Goal: Task Accomplishment & Management: Manage account settings

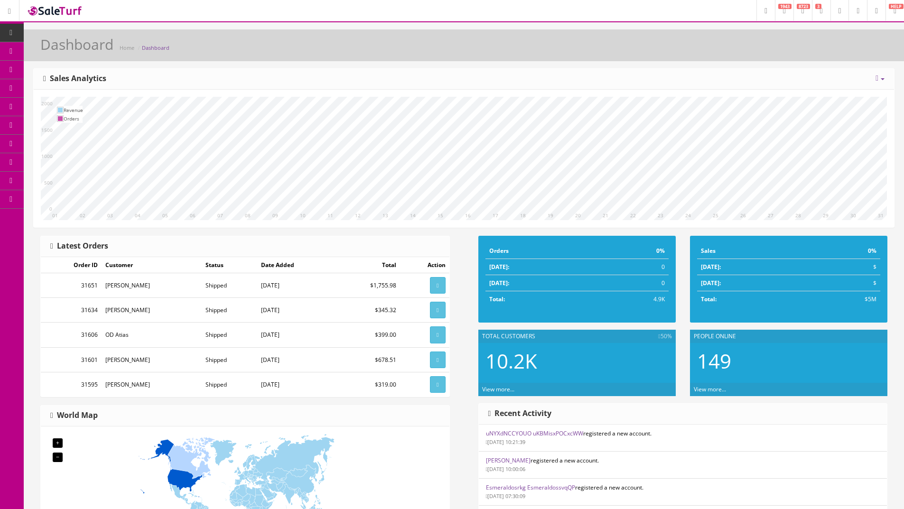
click at [868, 13] on link at bounding box center [876, 10] width 19 height 21
click at [516, 47] on div "Dashboard Home Dashboard" at bounding box center [464, 48] width 866 height 23
click at [72, 198] on link "Marketplaces" at bounding box center [74, 199] width 100 height 19
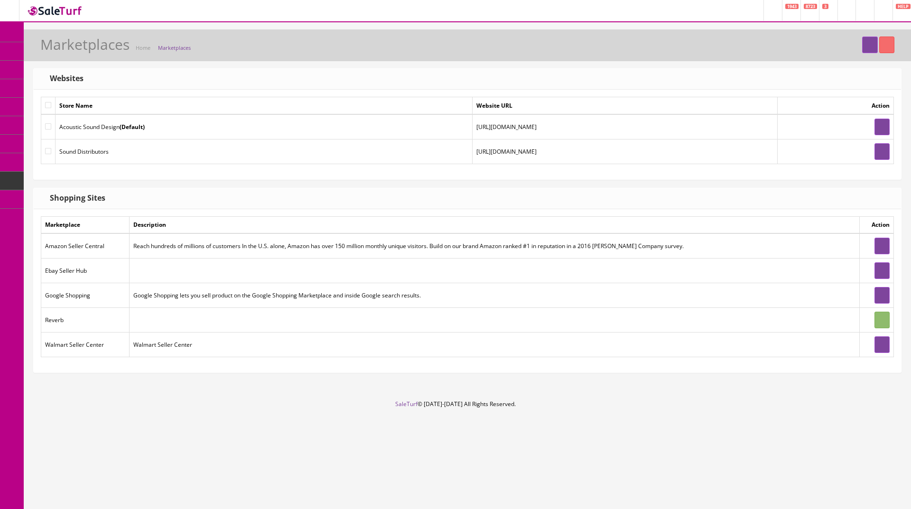
click at [261, 395] on div "Marketplaces Home Marketplaces Websites Store Name Website URL Action Acoustic …" at bounding box center [467, 214] width 887 height 371
click at [862, 45] on link at bounding box center [869, 45] width 15 height 17
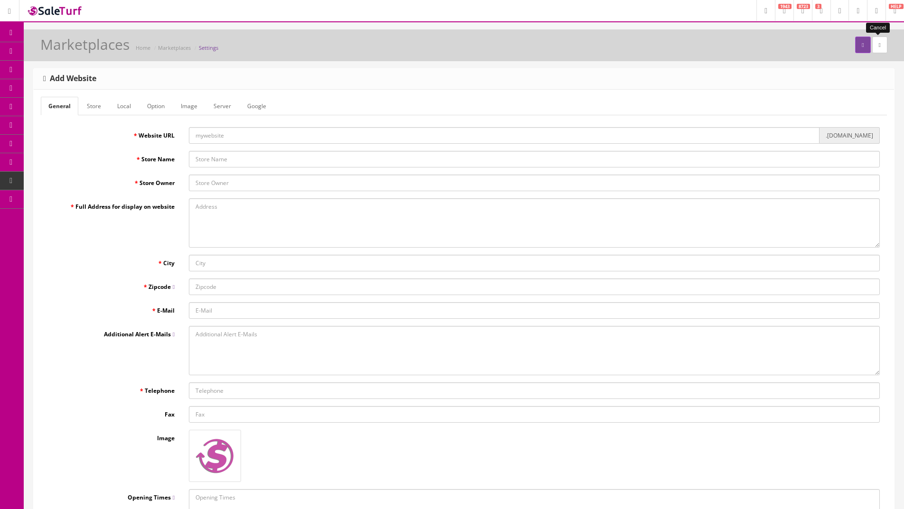
click at [885, 40] on link at bounding box center [879, 45] width 15 height 17
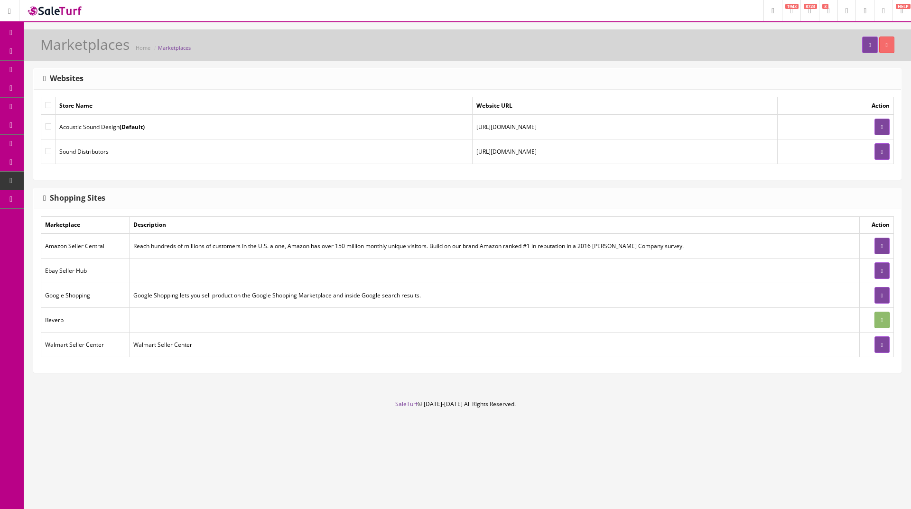
click at [61, 277] on link "Integrations" at bounding box center [74, 273] width 100 height 19
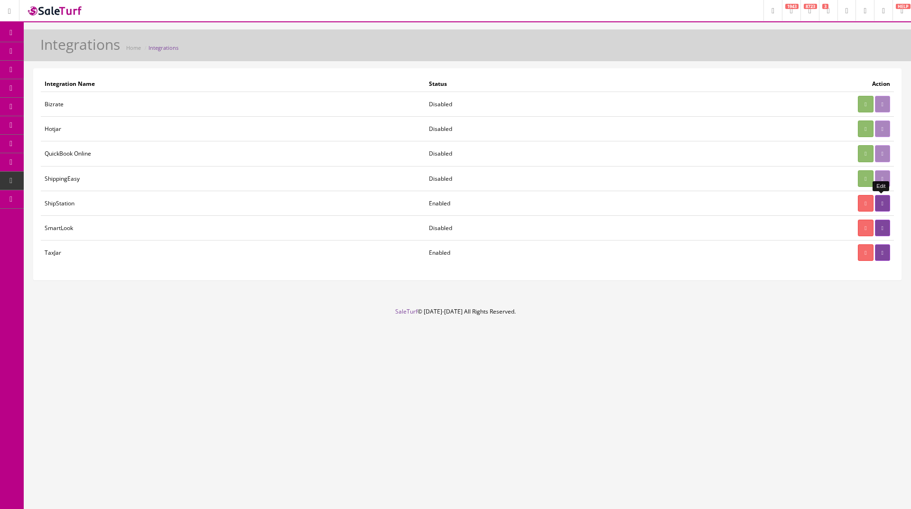
click at [886, 201] on link at bounding box center [882, 203] width 15 height 17
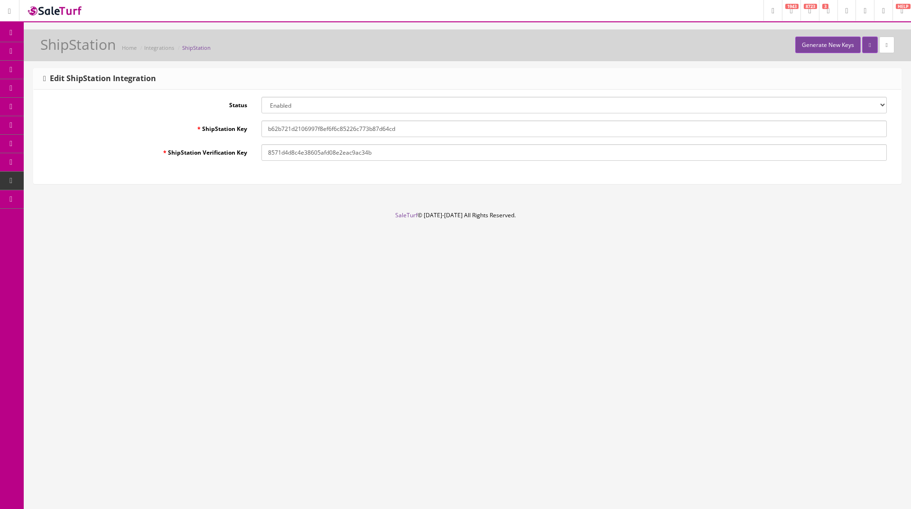
click at [422, 282] on div "Research Trends Trending on Ebay Google Trends Amazon Insights (Login Before Cl…" at bounding box center [455, 254] width 911 height 509
click at [277, 212] on footer "SaleTurf © [DATE]-[DATE] All Rights Reserved." at bounding box center [455, 234] width 911 height 47
click at [886, 45] on icon at bounding box center [887, 45] width 2 height 6
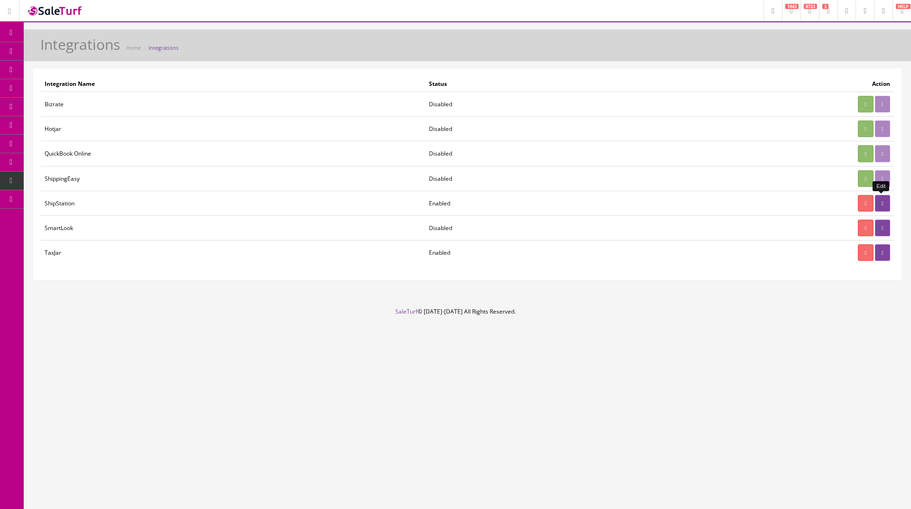
click at [882, 202] on icon at bounding box center [883, 204] width 2 height 6
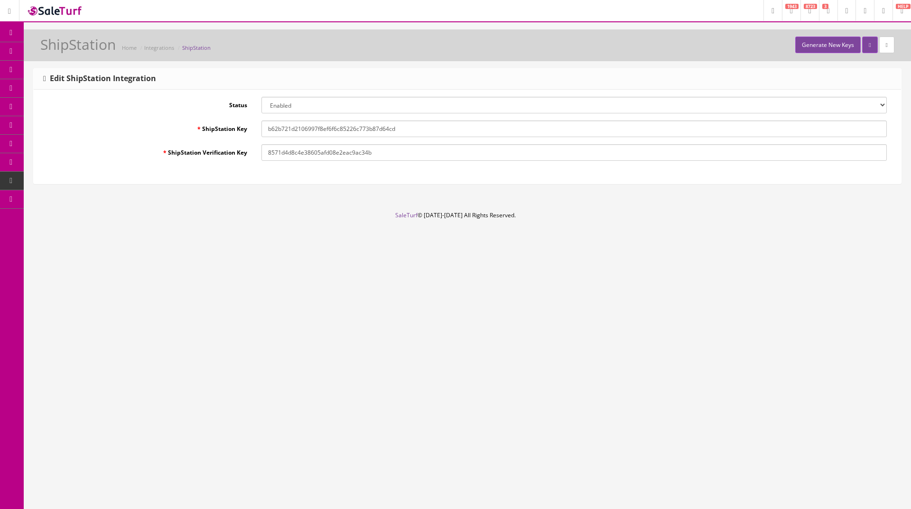
click at [294, 103] on select "Enabled Disabled" at bounding box center [574, 105] width 626 height 17
click at [115, 106] on label "Status" at bounding box center [147, 103] width 213 height 13
click at [261, 106] on select "Enabled Disabled" at bounding box center [574, 105] width 626 height 17
click at [377, 306] on div "Research Trends Trending on Ebay Google Trends Amazon Insights (Login Before Cl…" at bounding box center [455, 254] width 911 height 509
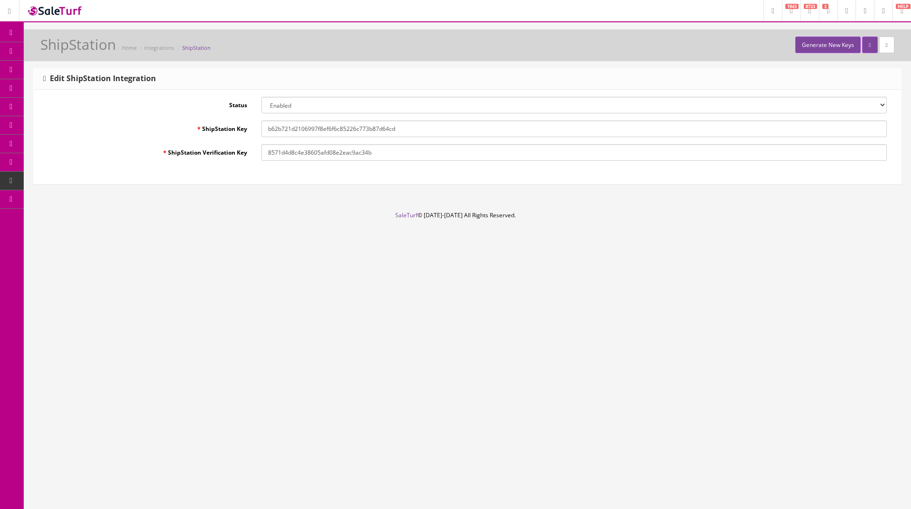
click at [322, 269] on div "Research Trends Trending on Ebay Google Trends Amazon Insights (Login Before Cl…" at bounding box center [455, 254] width 911 height 509
click at [887, 45] on icon at bounding box center [887, 45] width 2 height 6
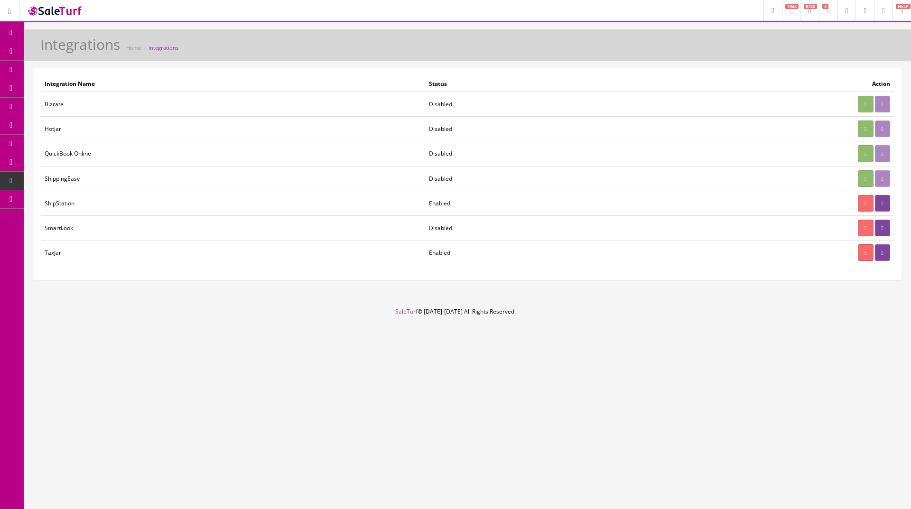
click at [75, 107] on span "Order List" at bounding box center [69, 106] width 26 height 8
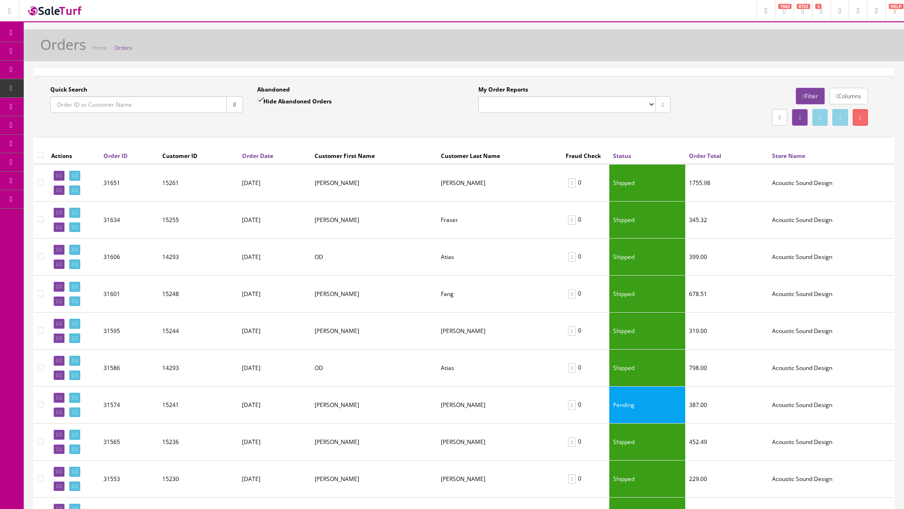
click at [64, 273] on link "Integrations" at bounding box center [74, 273] width 100 height 19
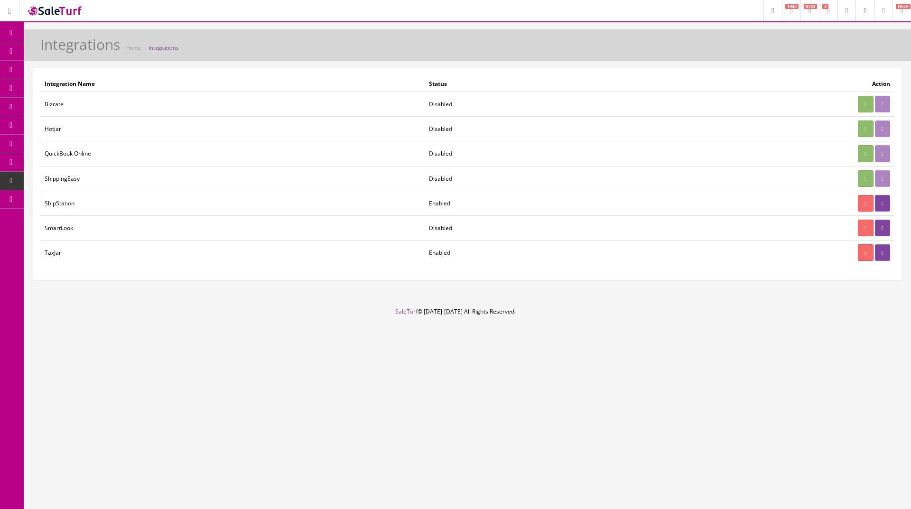
click at [632, 436] on div "Research Trends Trending on Ebay Google Trends Amazon Insights (Login Before Cl…" at bounding box center [455, 254] width 911 height 509
click at [882, 200] on link at bounding box center [882, 203] width 15 height 17
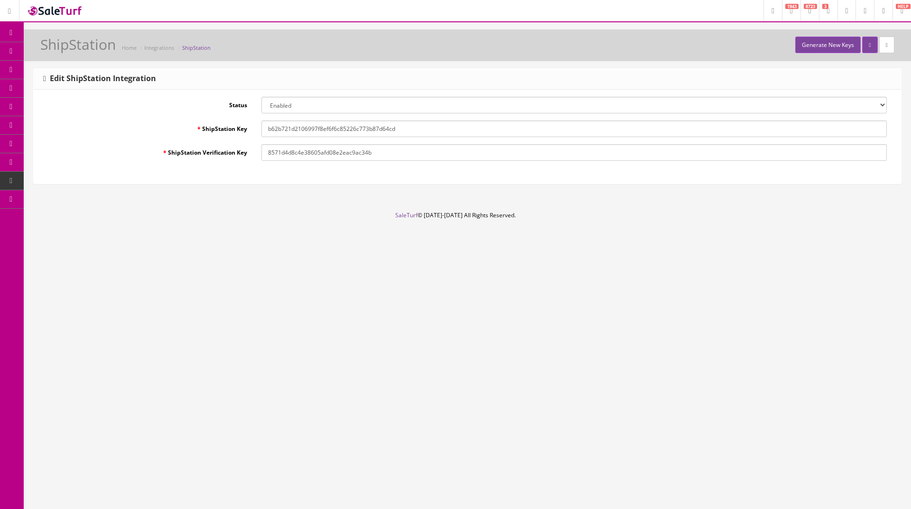
click at [185, 148] on label "ShipStation Verification Key" at bounding box center [147, 150] width 213 height 13
click at [261, 148] on input "8571d4d8c4e38605afd08e2eac9ac34b" at bounding box center [574, 152] width 626 height 17
drag, startPoint x: 168, startPoint y: 152, endPoint x: 248, endPoint y: 157, distance: 79.8
click at [248, 156] on label "ShipStation Verification Key" at bounding box center [147, 150] width 213 height 13
copy label "ShipStation Verification Key"
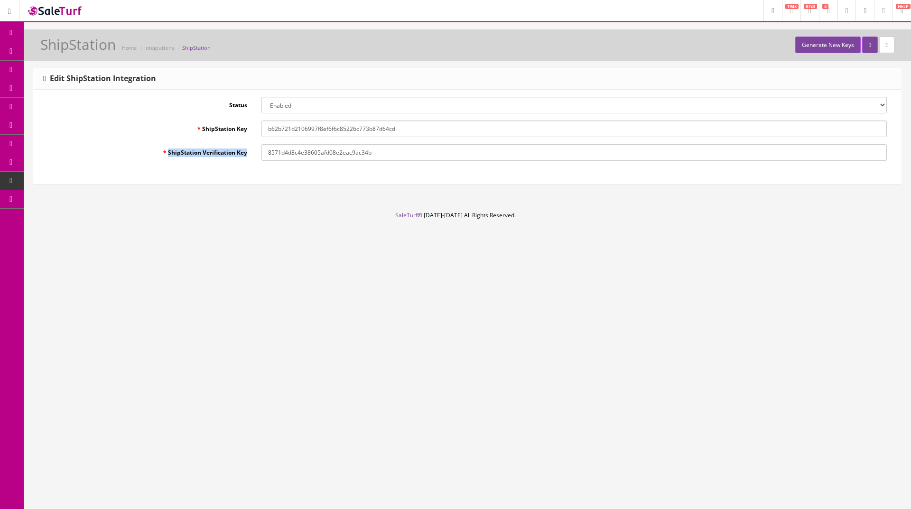
click at [233, 327] on div "Research Trends Trending on Ebay Google Trends Amazon Insights (Login Before Cl…" at bounding box center [455, 254] width 911 height 509
click at [164, 49] on link "Integrations" at bounding box center [159, 47] width 30 height 7
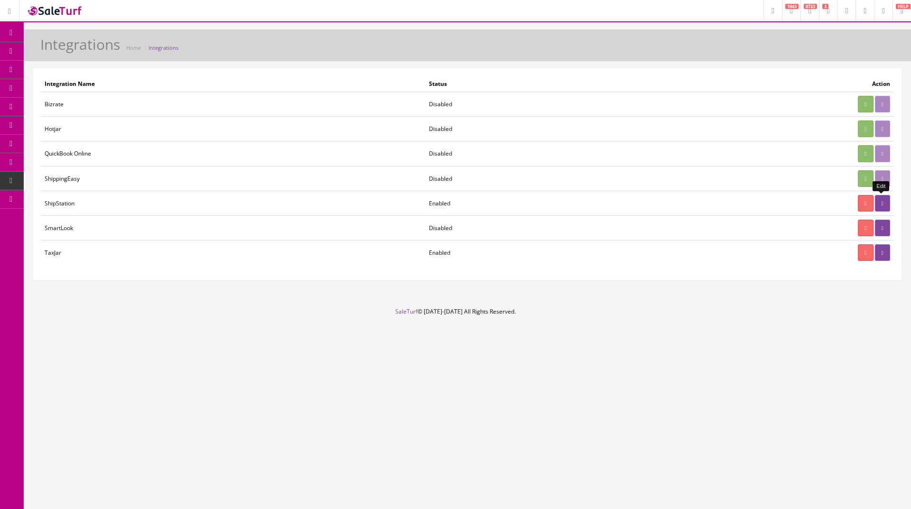
click at [879, 206] on link at bounding box center [882, 203] width 15 height 17
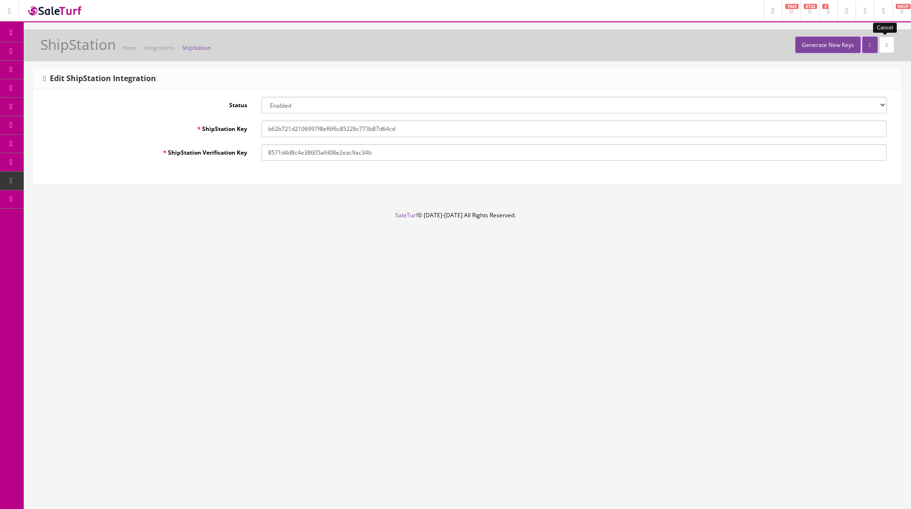
click at [889, 42] on link at bounding box center [886, 45] width 15 height 17
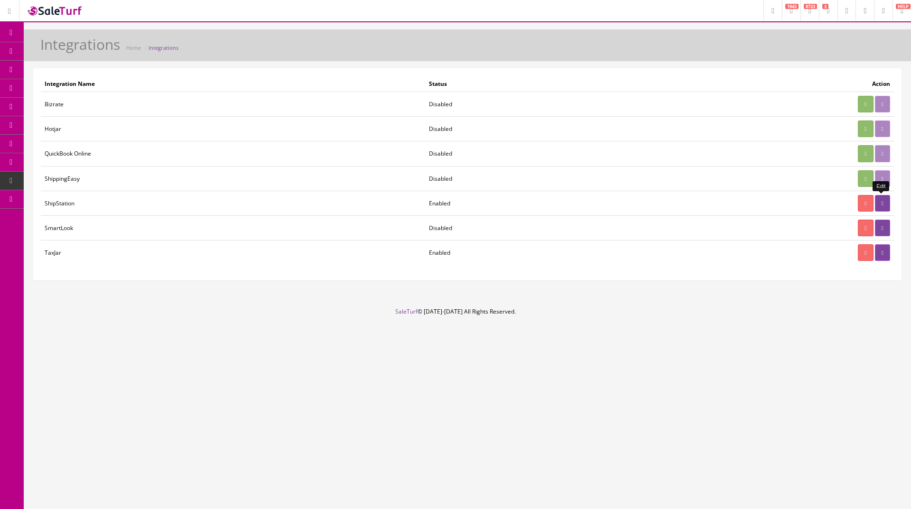
click at [882, 205] on icon at bounding box center [883, 204] width 2 height 6
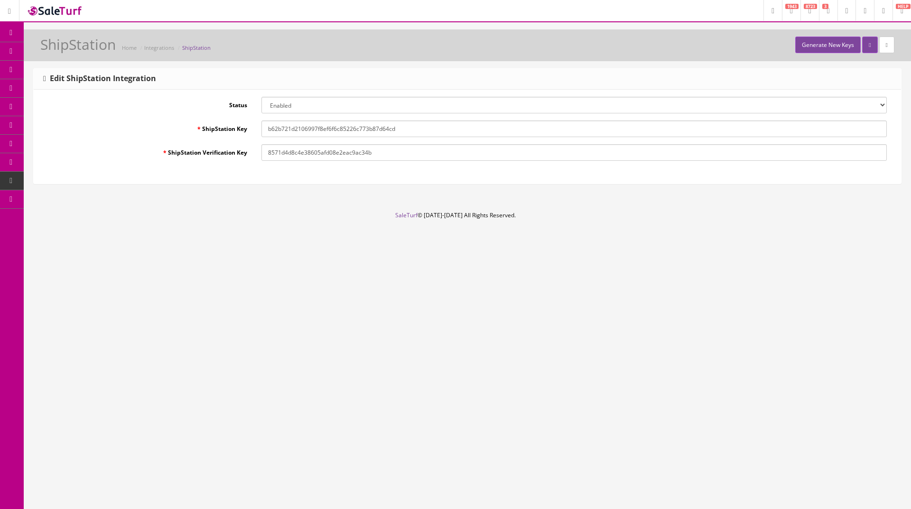
click at [851, 259] on div "Research Trends Trending on Ebay Google Trends Amazon Insights (Login Before Cl…" at bounding box center [455, 254] width 911 height 509
click at [428, 133] on input "b62b721d2106997f8ef6f6c85226c773b87d64cd" at bounding box center [574, 129] width 626 height 17
drag, startPoint x: 427, startPoint y: 130, endPoint x: 210, endPoint y: 122, distance: 216.5
click at [210, 122] on div "ShipStation Key b62b721d2106997f8ef6f6c85226c773b87d64cd" at bounding box center [467, 129] width 853 height 17
paste input "e8a4c18507424db28639bcff6c059a1f"
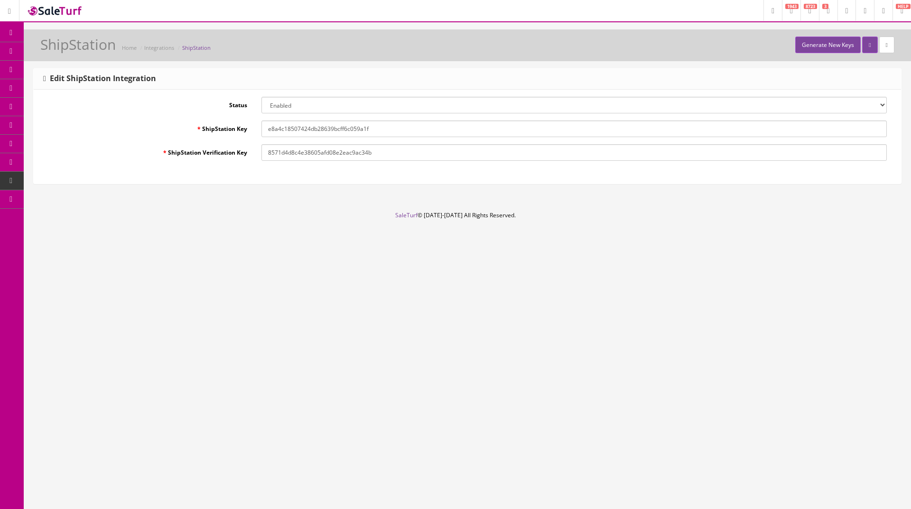
type input "e8a4c18507424db28639bcff6c059a1f"
click at [856, 345] on div "Research Trends Trending on Ebay Google Trends Amazon Insights (Login Before Cl…" at bounding box center [455, 254] width 911 height 509
click at [390, 152] on input "8571d4d8c4e38605afd08e2eac9ac34b" at bounding box center [574, 152] width 626 height 17
drag, startPoint x: 403, startPoint y: 152, endPoint x: 244, endPoint y: 152, distance: 159.4
click at [244, 152] on div "ShipStation Verification Key 8571d4d8c4e38605afd08e2eac9ac34b" at bounding box center [467, 152] width 853 height 17
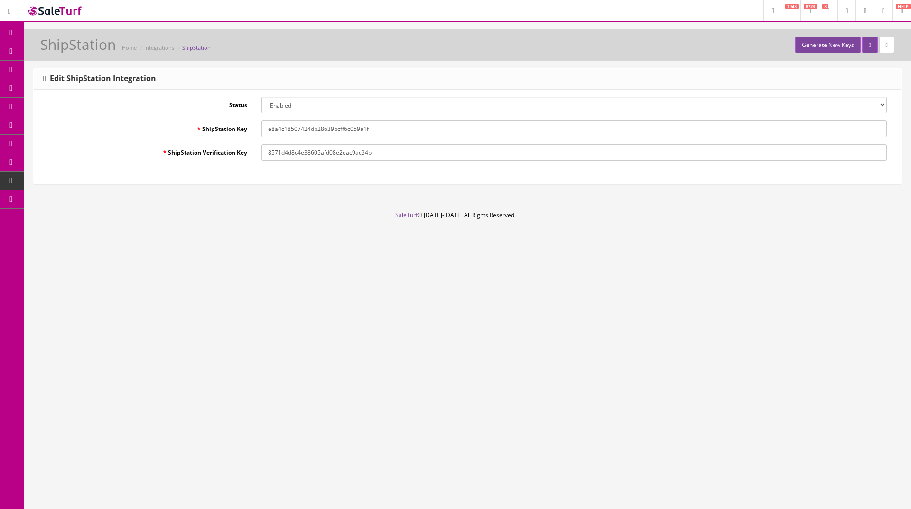
paste input "de96908fdb4a4ff2b40026ce34862d1c"
type input "8571d4d8c4e38605afd08e2eac9ac34b"
type input "b62b721d2106997f8ef6f6c85226c773b87d64cd"
click at [233, 212] on footer "SaleTurf © 2015-2025 All Rights Reserved." at bounding box center [455, 234] width 911 height 47
click at [171, 47] on link "Integrations" at bounding box center [159, 47] width 30 height 7
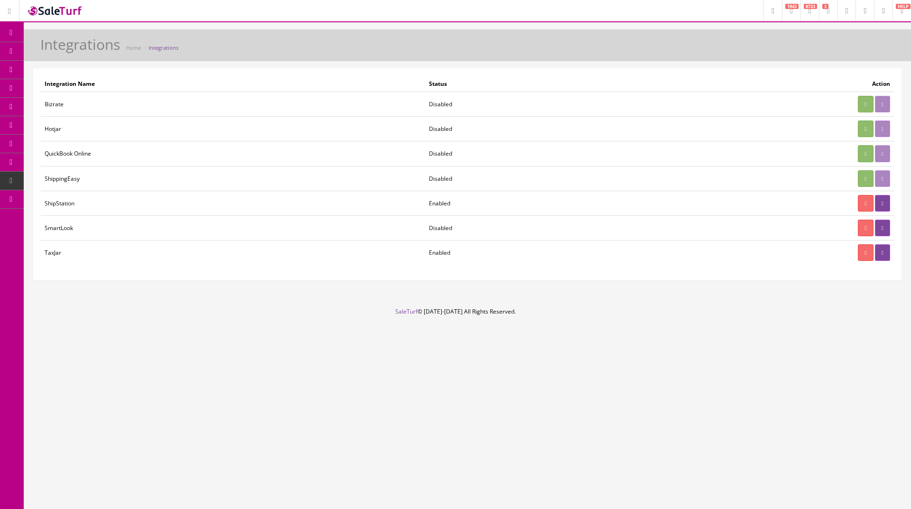
click at [91, 202] on td "ShipStation" at bounding box center [233, 203] width 384 height 25
click at [885, 203] on link at bounding box center [882, 203] width 15 height 17
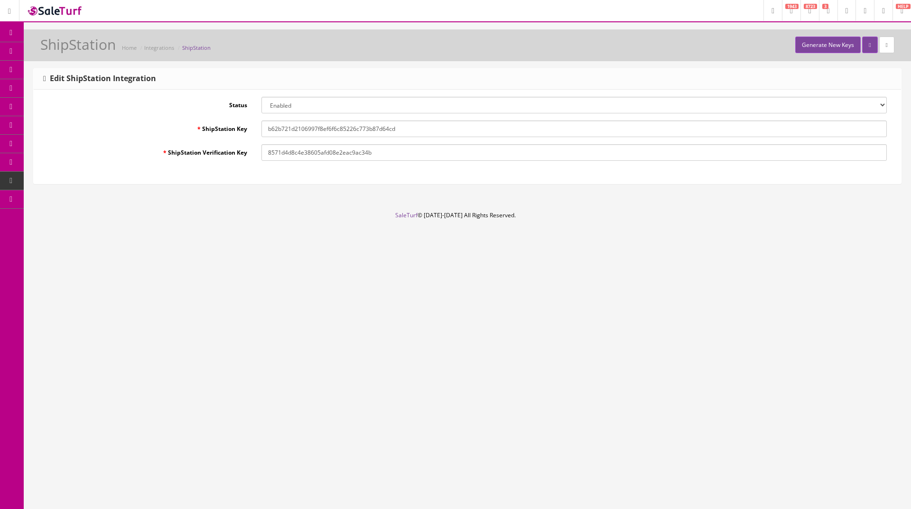
click at [280, 284] on div "Research Trends Trending on Ebay Google Trends Amazon Insights (Login Before Cl…" at bounding box center [455, 254] width 911 height 509
click at [830, 41] on link "Generate New Keys" at bounding box center [827, 45] width 65 height 17
click at [56, 4] on link at bounding box center [54, 10] width 71 height 21
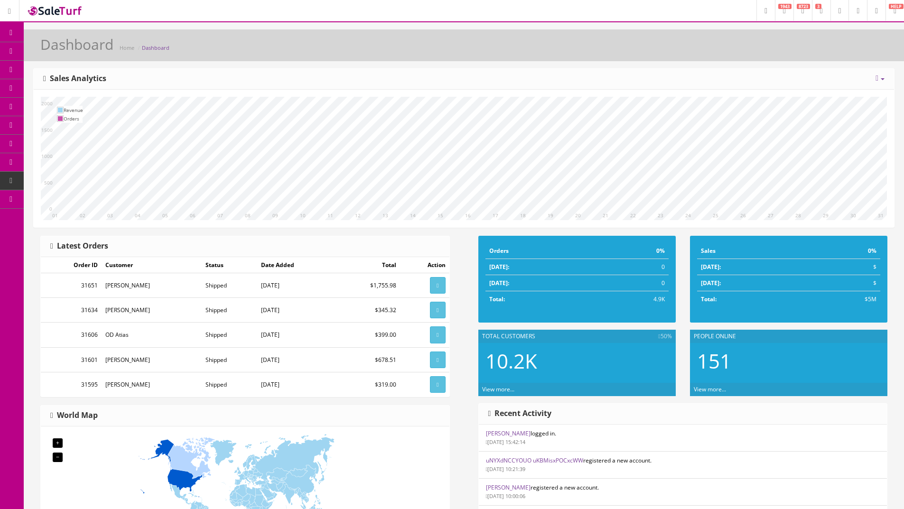
click at [877, 12] on link at bounding box center [876, 10] width 19 height 21
click at [814, 61] on span "Logout" at bounding box center [808, 62] width 18 height 8
click at [9, 9] on icon at bounding box center [9, 12] width 3 height 6
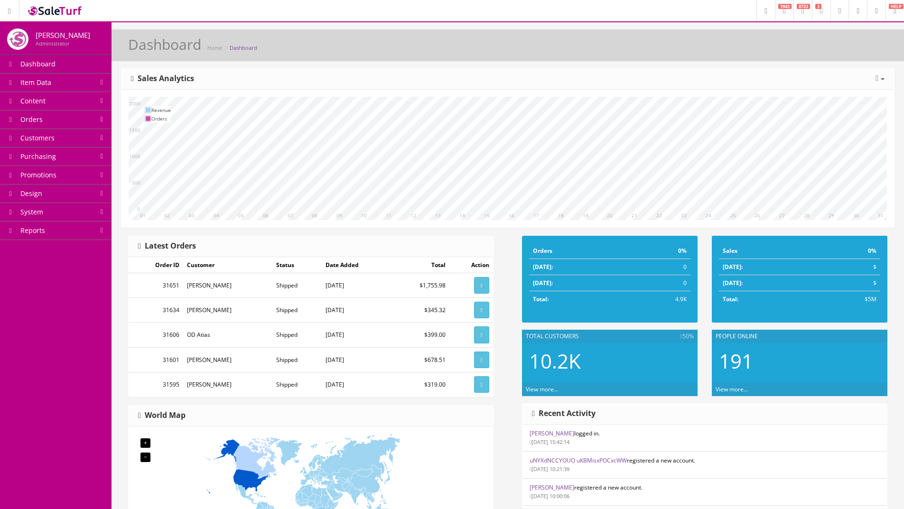
click at [60, 209] on link "System" at bounding box center [55, 212] width 111 height 19
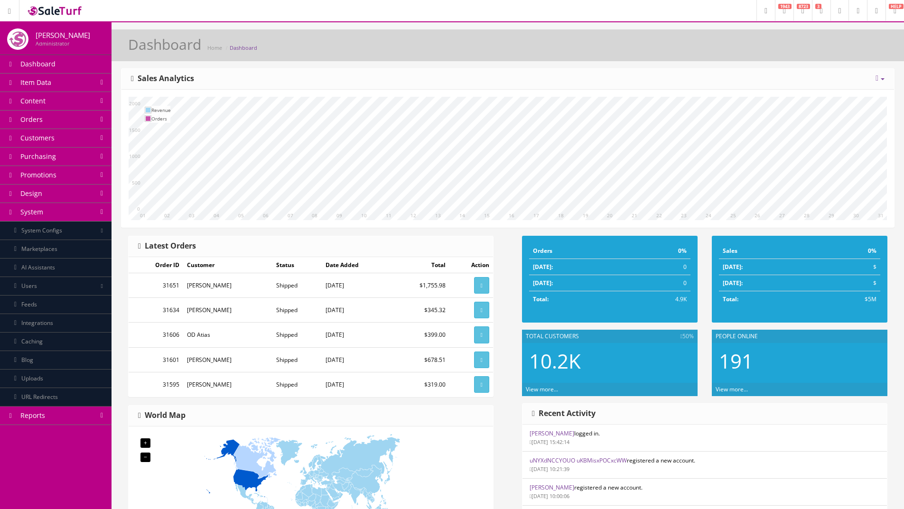
click at [38, 323] on link "Integrations" at bounding box center [55, 323] width 111 height 19
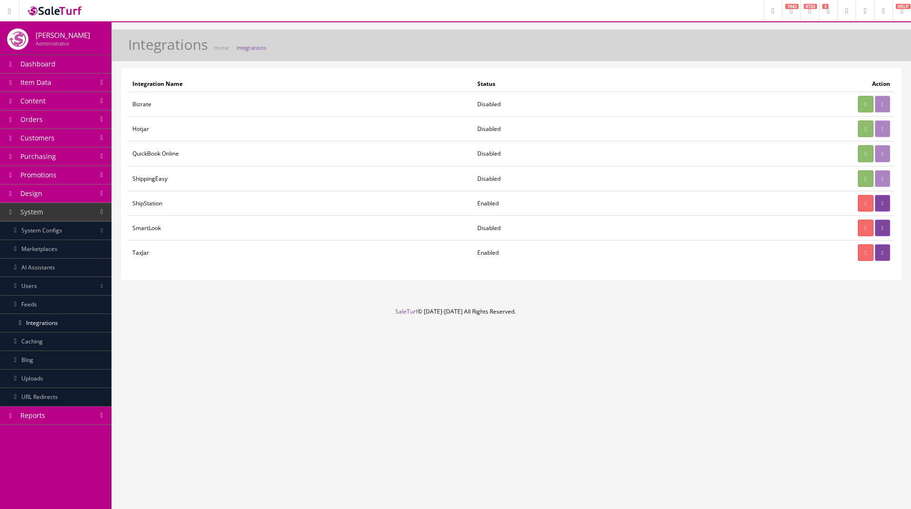
click at [158, 202] on td "ShipStation" at bounding box center [301, 203] width 345 height 25
click at [875, 204] on link at bounding box center [882, 203] width 15 height 17
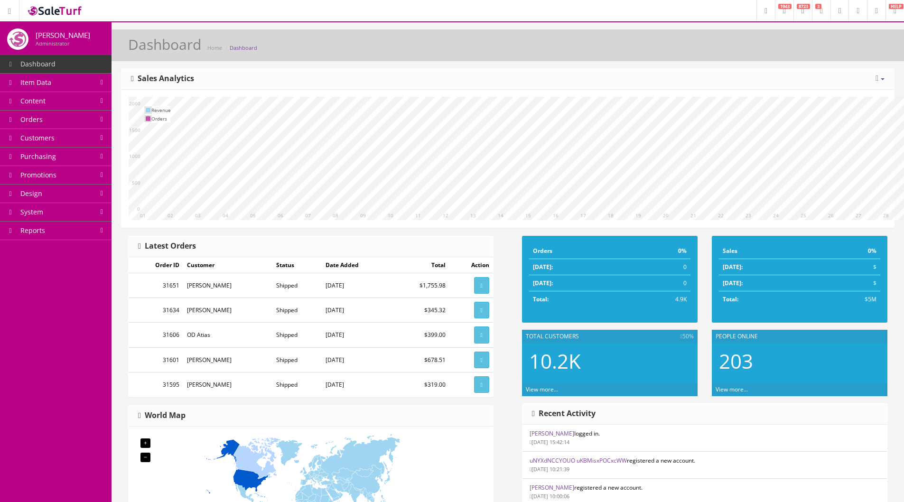
click at [889, 10] on link "HELP" at bounding box center [894, 10] width 19 height 21
click at [62, 208] on link "System" at bounding box center [55, 212] width 111 height 19
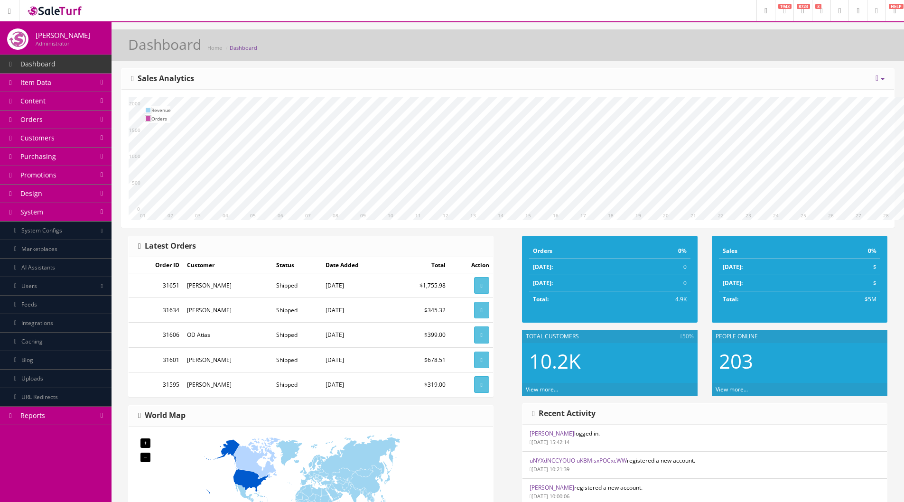
click at [60, 321] on link "Integrations" at bounding box center [55, 323] width 111 height 19
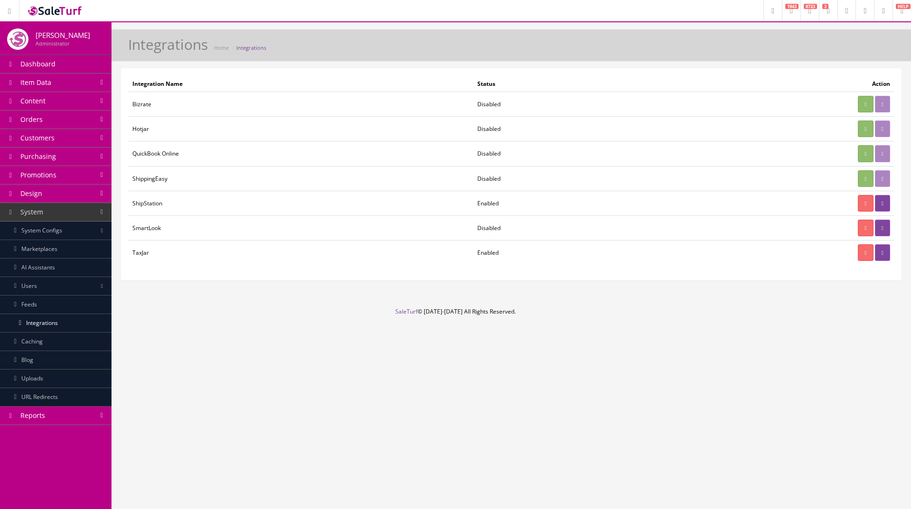
click at [653, 390] on div "Research Trends Trending on Ebay Google Trends Amazon Insights (Login Before Cl…" at bounding box center [455, 254] width 911 height 509
click at [845, 14] on icon at bounding box center [846, 11] width 3 height 6
click at [869, 12] on link at bounding box center [864, 10] width 19 height 21
click at [746, 35] on div "Integrations Home Integrations" at bounding box center [510, 45] width 799 height 32
click at [876, 14] on link at bounding box center [883, 10] width 19 height 21
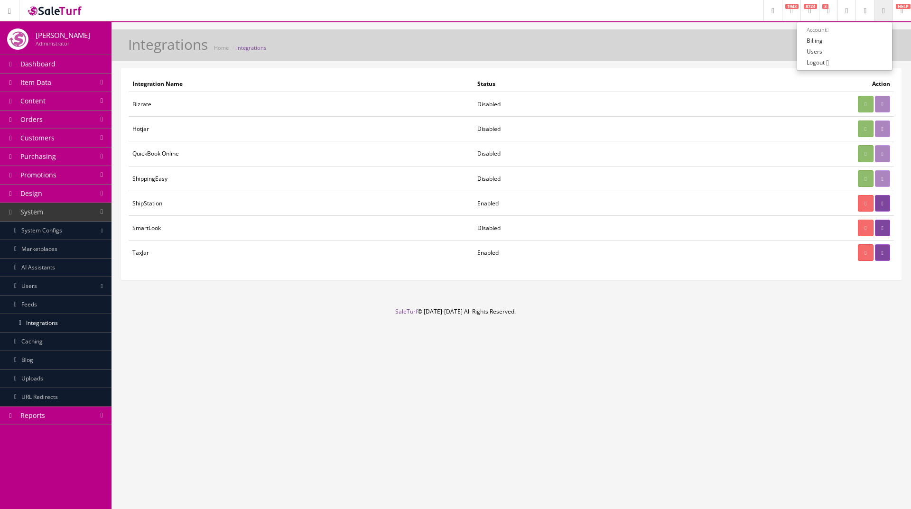
click at [765, 297] on div "Integrations Home Integrations Integration Name Status Action Bizrate Disabled …" at bounding box center [510, 168] width 799 height 278
click at [908, 10] on link "HELP" at bounding box center [901, 10] width 19 height 21
click at [38, 117] on span "Orders" at bounding box center [31, 119] width 22 height 9
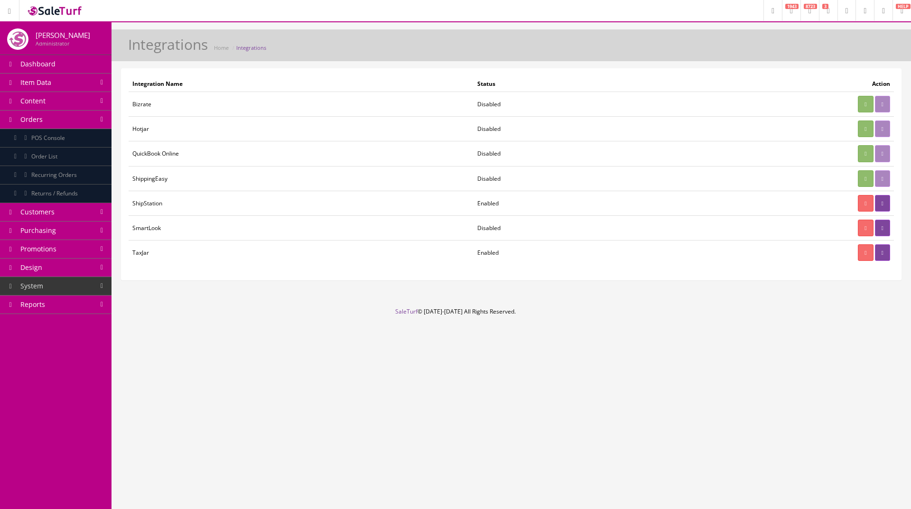
click at [42, 154] on span "Order List" at bounding box center [44, 156] width 26 height 8
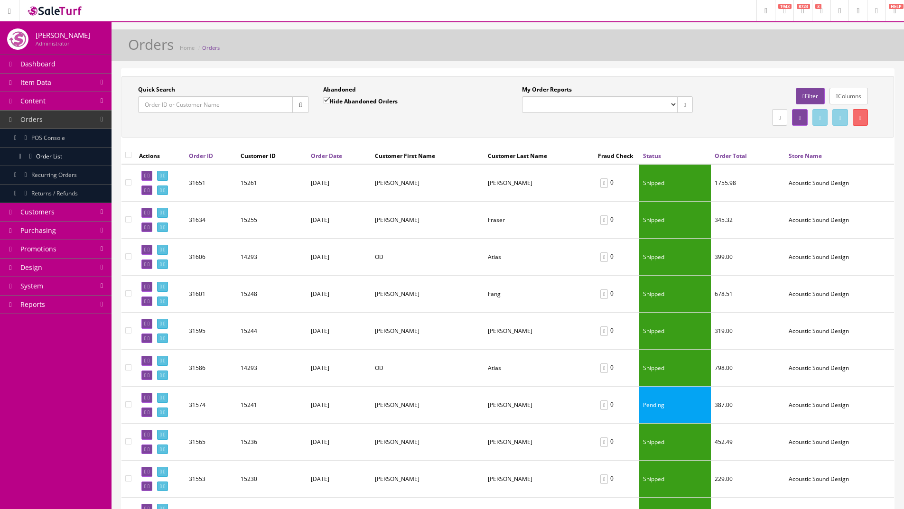
click at [723, 115] on div at bounding box center [792, 117] width 171 height 21
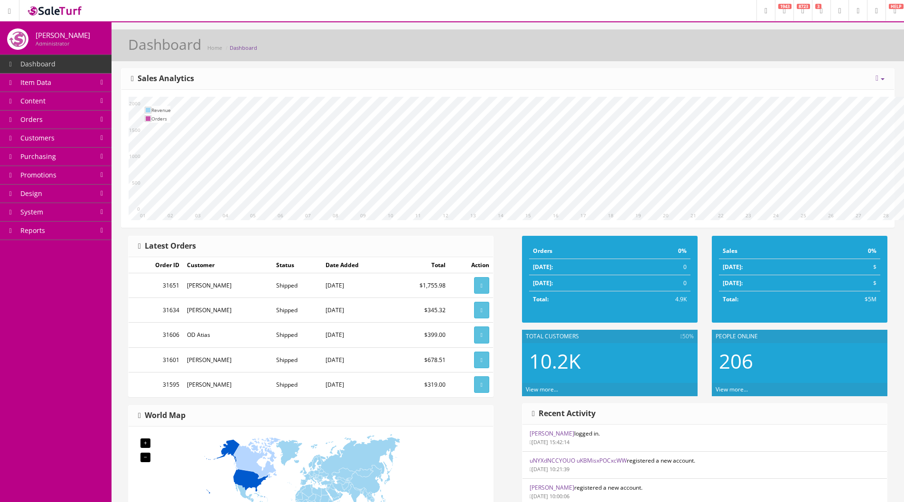
click at [812, 15] on link "3" at bounding box center [821, 10] width 19 height 21
click at [801, 13] on icon at bounding box center [802, 11] width 3 height 6
click at [775, 10] on link "1943" at bounding box center [784, 10] width 19 height 21
click at [756, 9] on link at bounding box center [765, 10] width 19 height 21
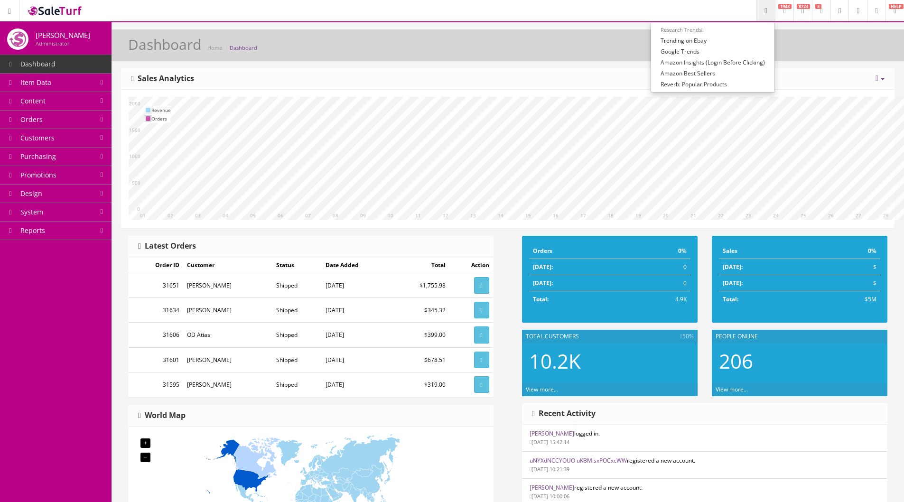
click at [568, 17] on header "Research Trends Trending on Ebay Google Trends Amazon Insights (Login Before Cl…" at bounding box center [452, 11] width 904 height 22
click at [74, 213] on link "System" at bounding box center [55, 212] width 111 height 19
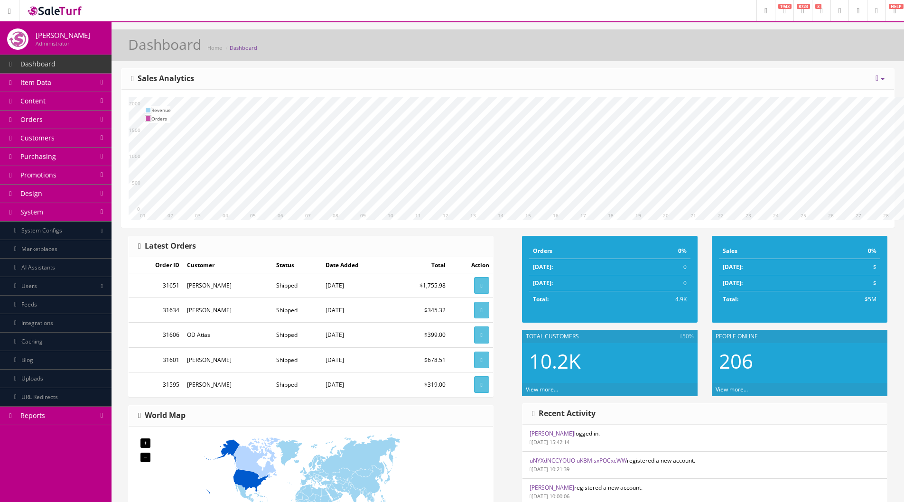
click at [46, 401] on link "URL Redirects" at bounding box center [55, 397] width 111 height 19
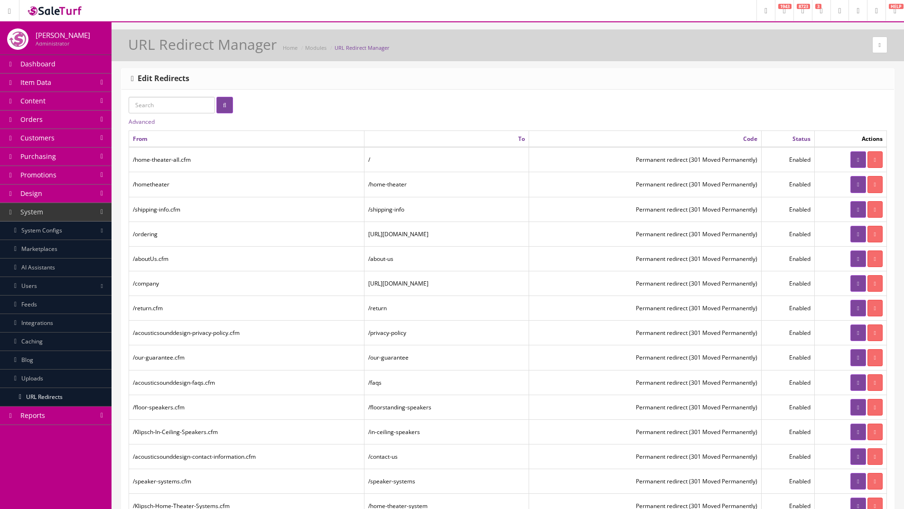
click at [36, 326] on link "Integrations" at bounding box center [55, 323] width 111 height 19
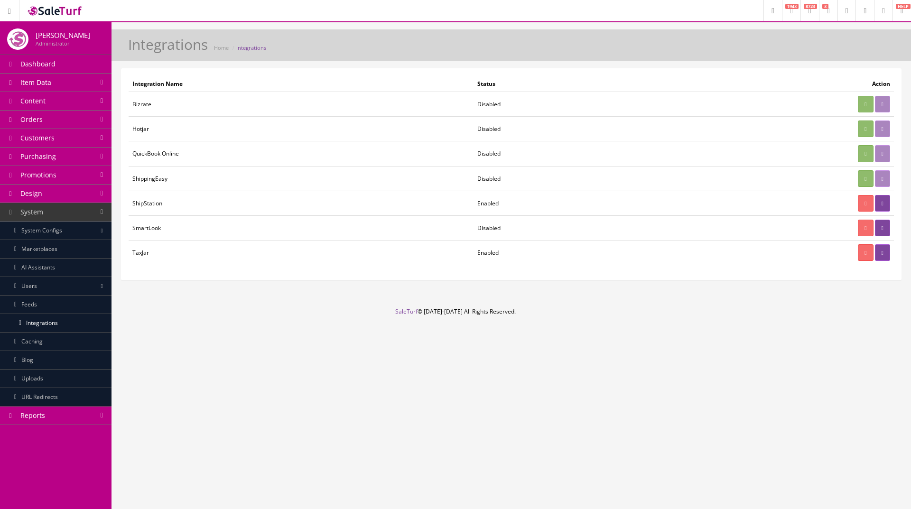
click at [37, 250] on link "Marketplaces" at bounding box center [55, 249] width 111 height 19
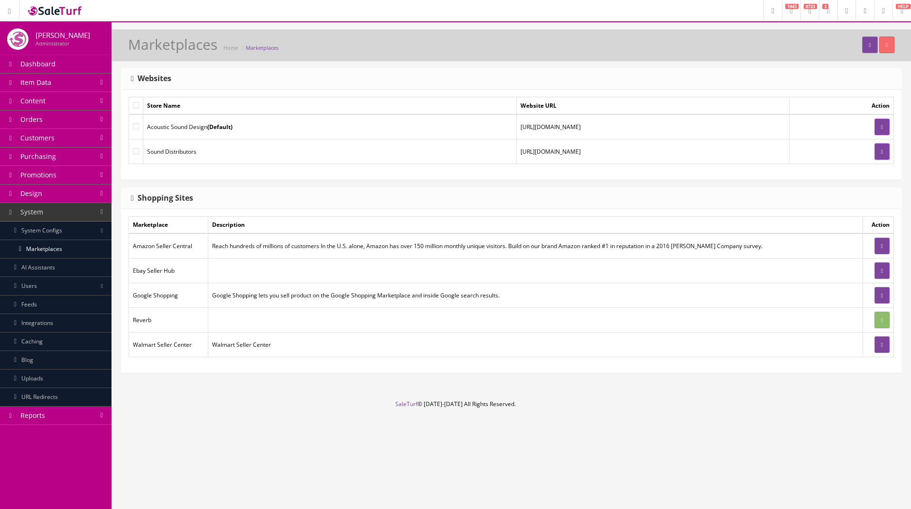
click at [41, 229] on link "System Configs" at bounding box center [55, 231] width 111 height 19
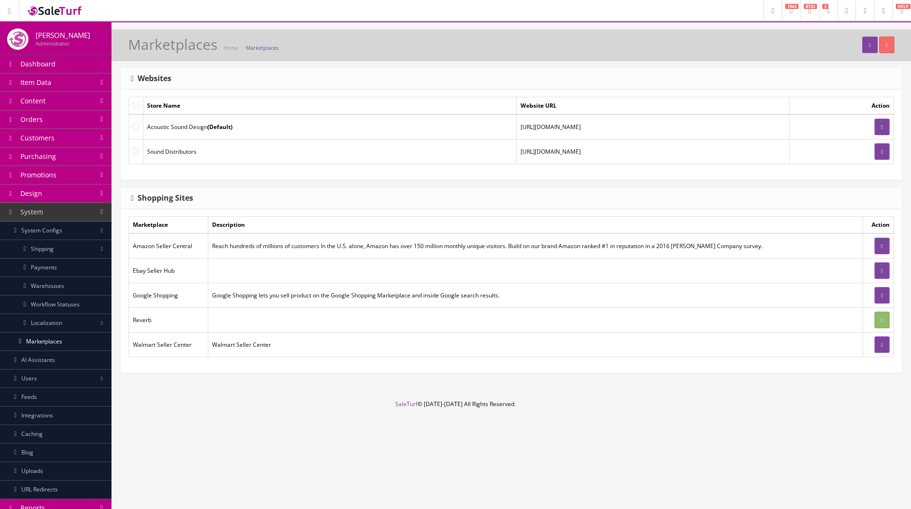
click at [48, 249] on link "Shipping" at bounding box center [55, 249] width 111 height 19
click at [62, 271] on link "Website Settings" at bounding box center [55, 268] width 111 height 19
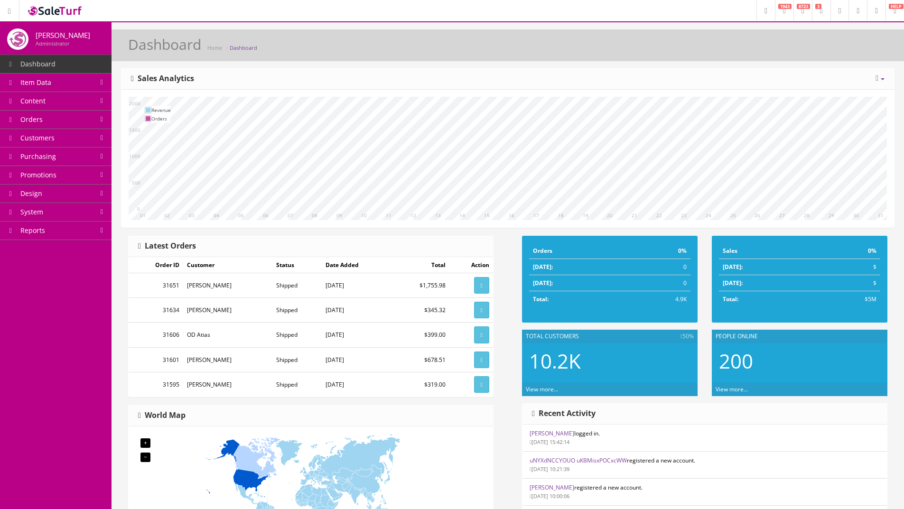
click at [783, 13] on icon at bounding box center [784, 11] width 3 height 6
click at [801, 9] on icon at bounding box center [802, 11] width 3 height 6
click at [739, 41] on link "18609 All Products" at bounding box center [763, 40] width 95 height 11
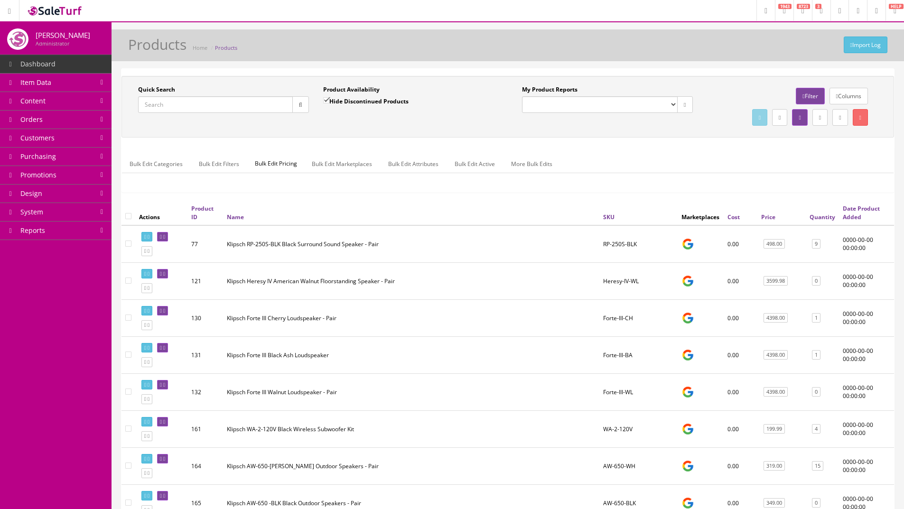
click at [359, 192] on div "Bulk Edit Categories Bulk Edit Filters Bulk Edit Pricing Bulk Edit Marketplaces…" at bounding box center [507, 170] width 771 height 45
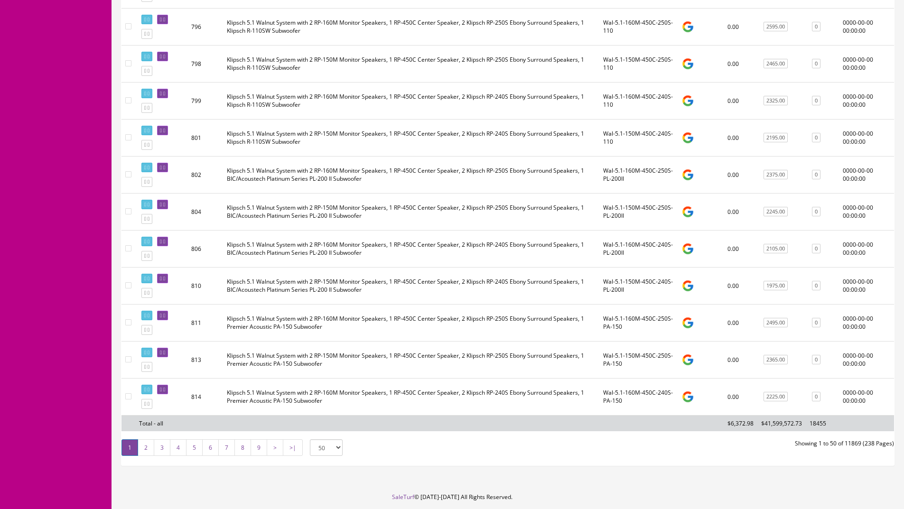
scroll to position [1692, 0]
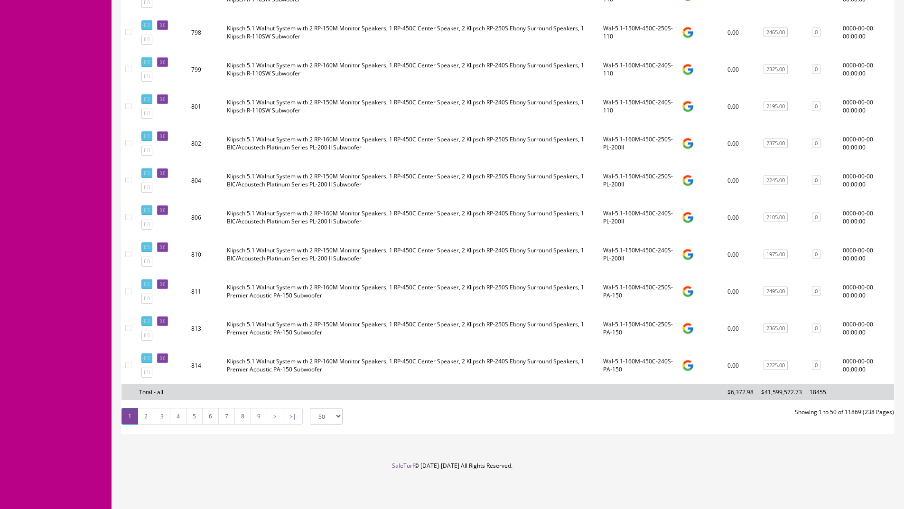
click at [218, 418] on link "7" at bounding box center [226, 416] width 17 height 17
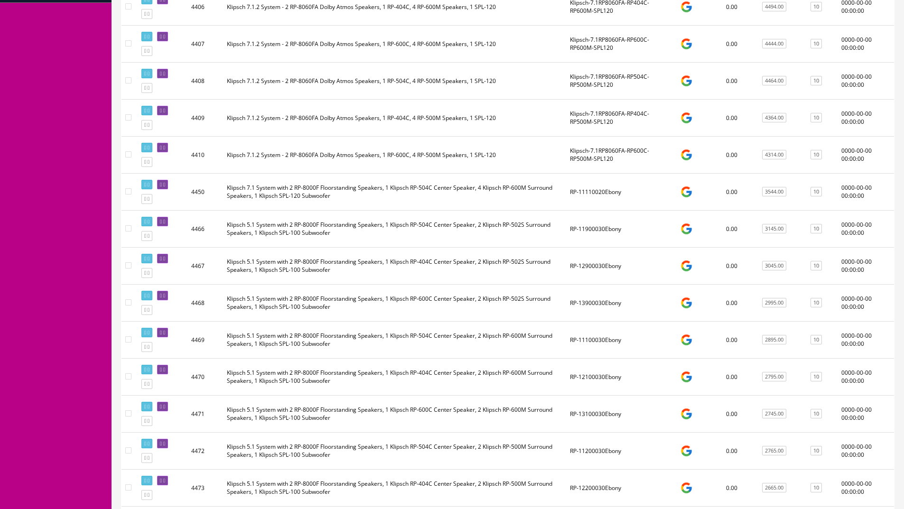
scroll to position [0, 0]
